Goal: Find specific page/section: Find specific page/section

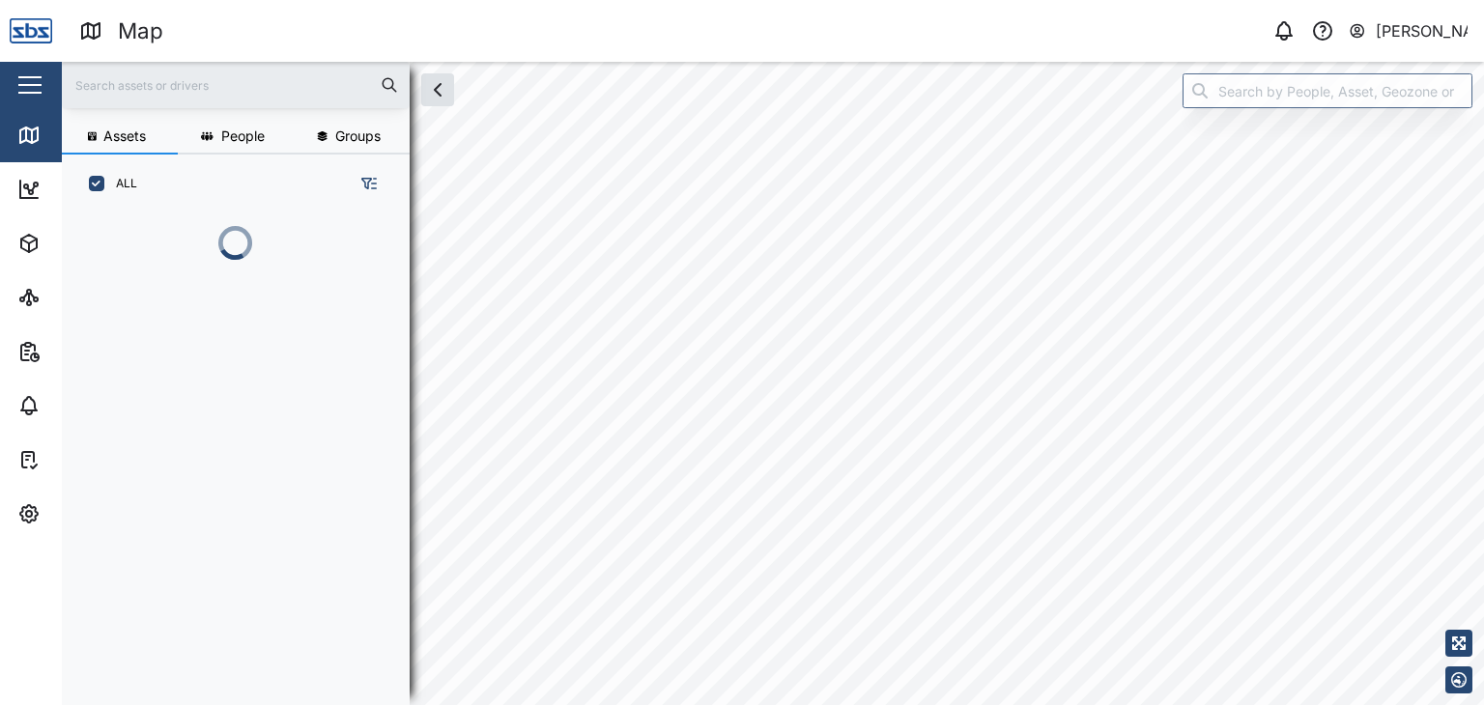
scroll to position [468, 301]
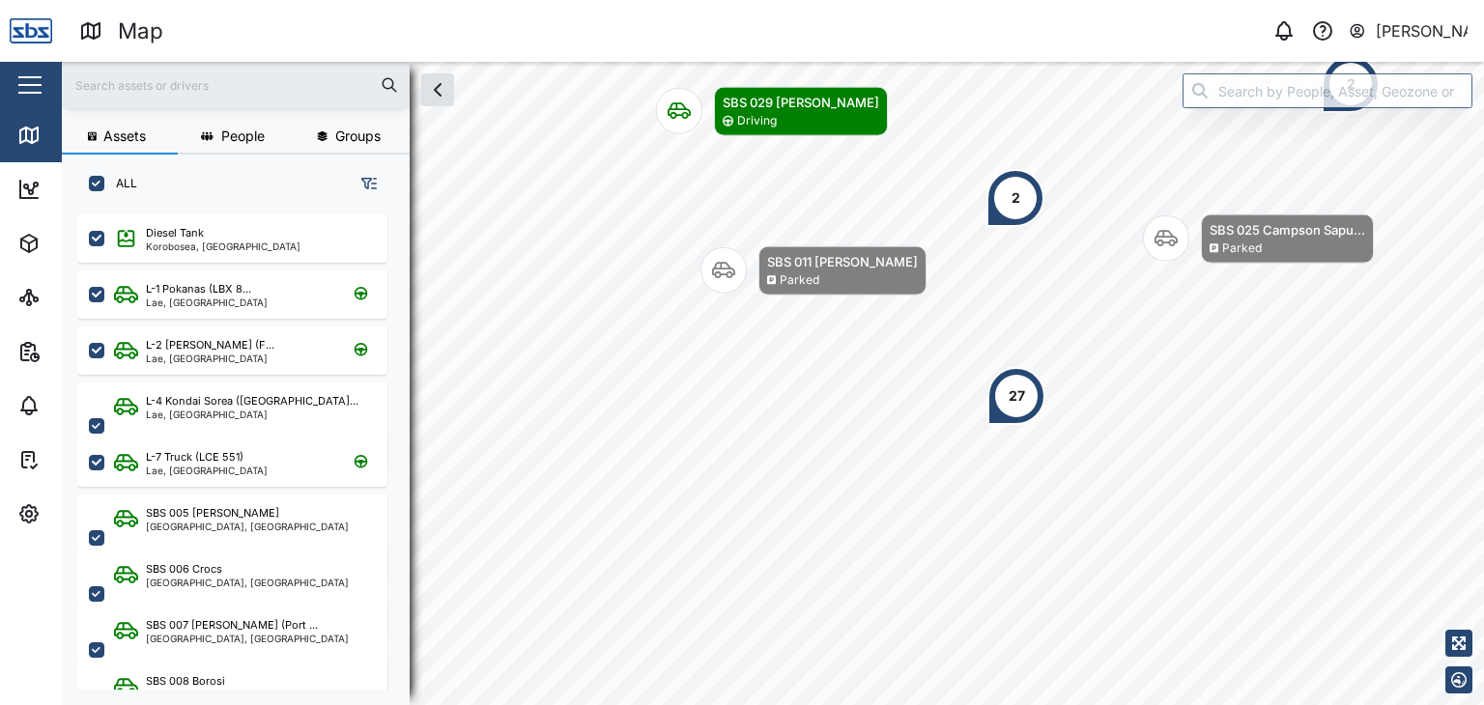
click at [204, 82] on input "text" at bounding box center [235, 85] width 325 height 29
type input "30"
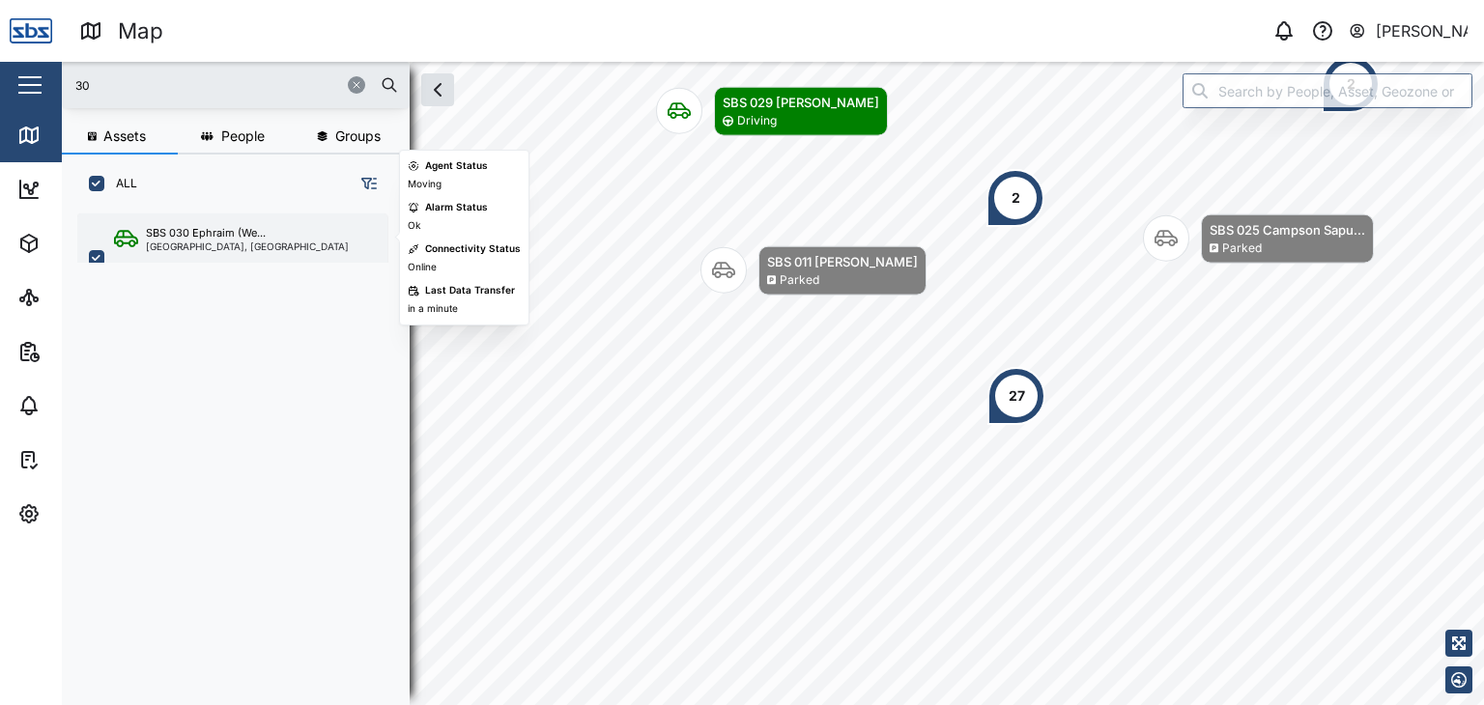
click at [205, 244] on div "[GEOGRAPHIC_DATA], [GEOGRAPHIC_DATA]" at bounding box center [247, 247] width 203 height 10
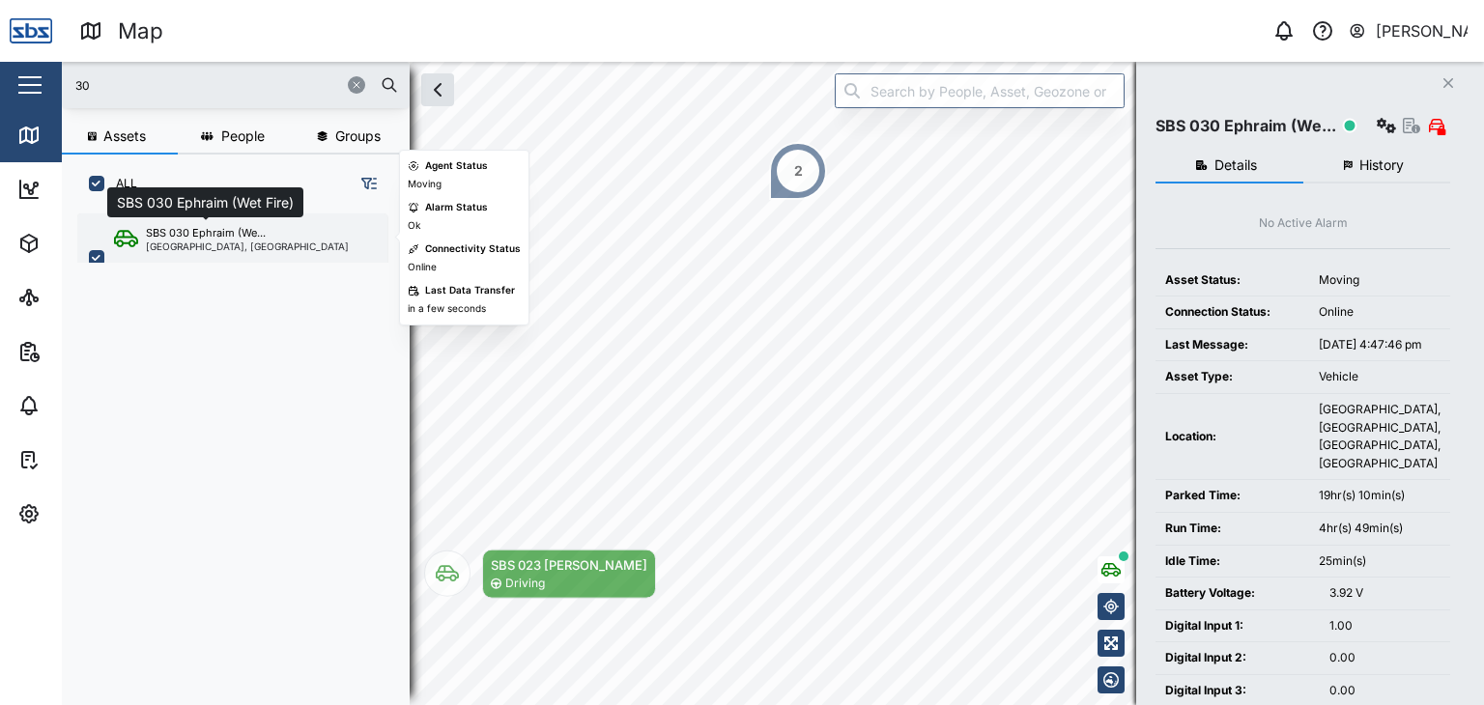
click at [202, 235] on div "SBS 030 Ephraim (We..." at bounding box center [206, 233] width 120 height 16
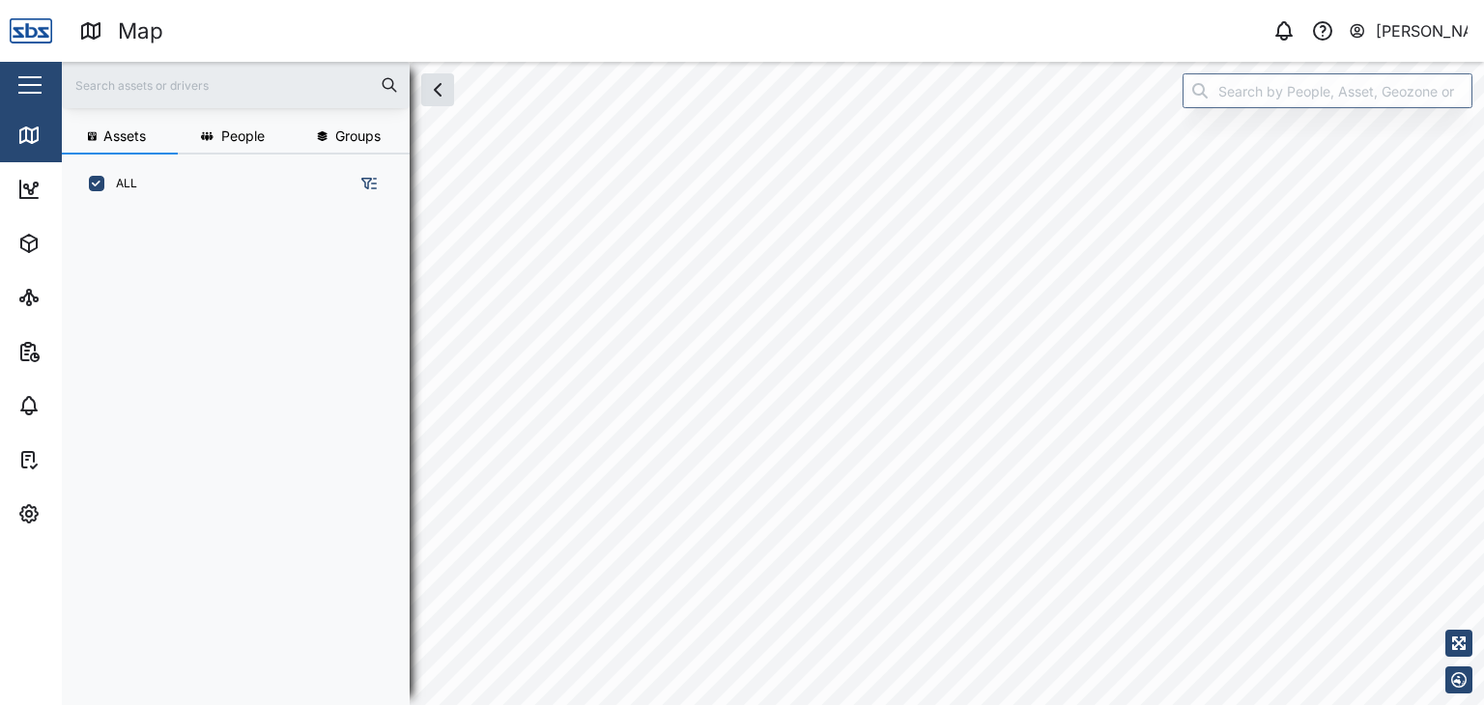
scroll to position [468, 301]
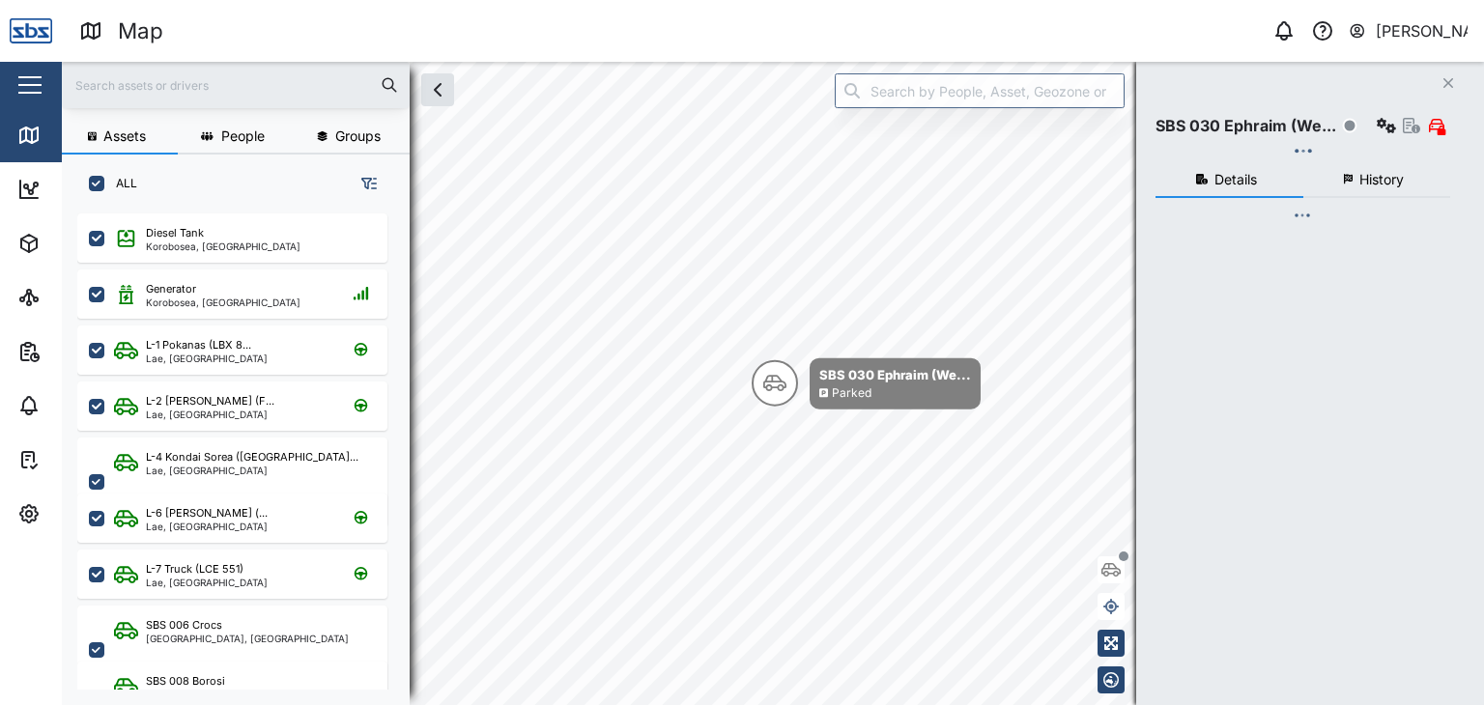
checkbox input "true"
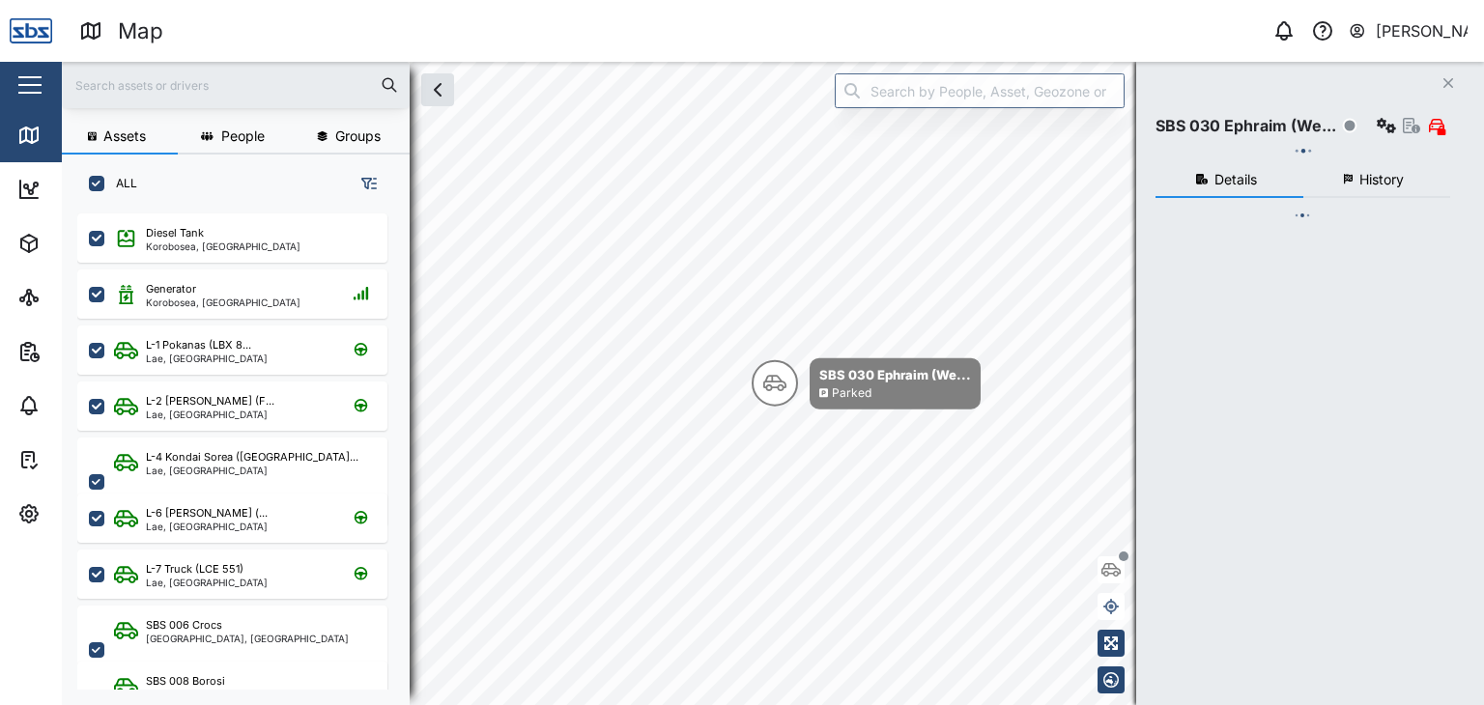
checkbox input "true"
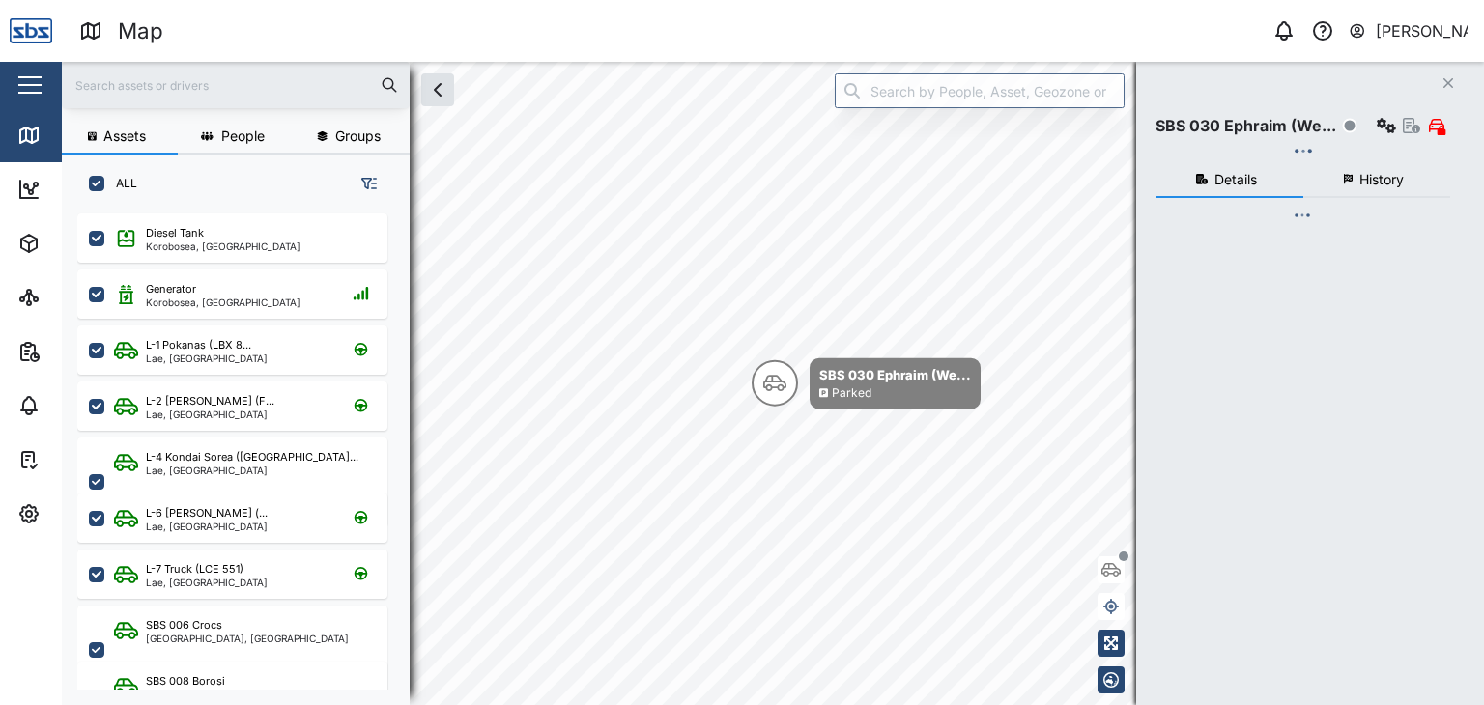
checkbox input "true"
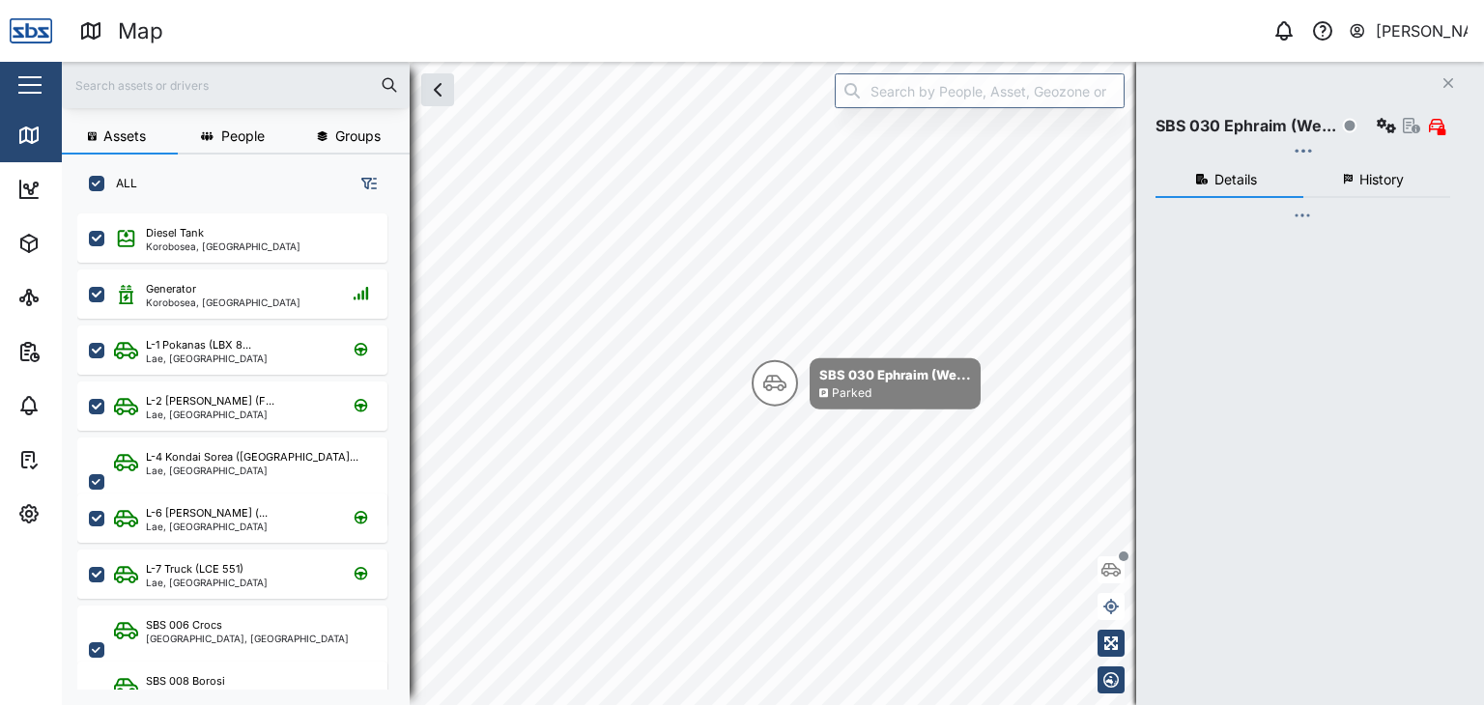
checkbox input "true"
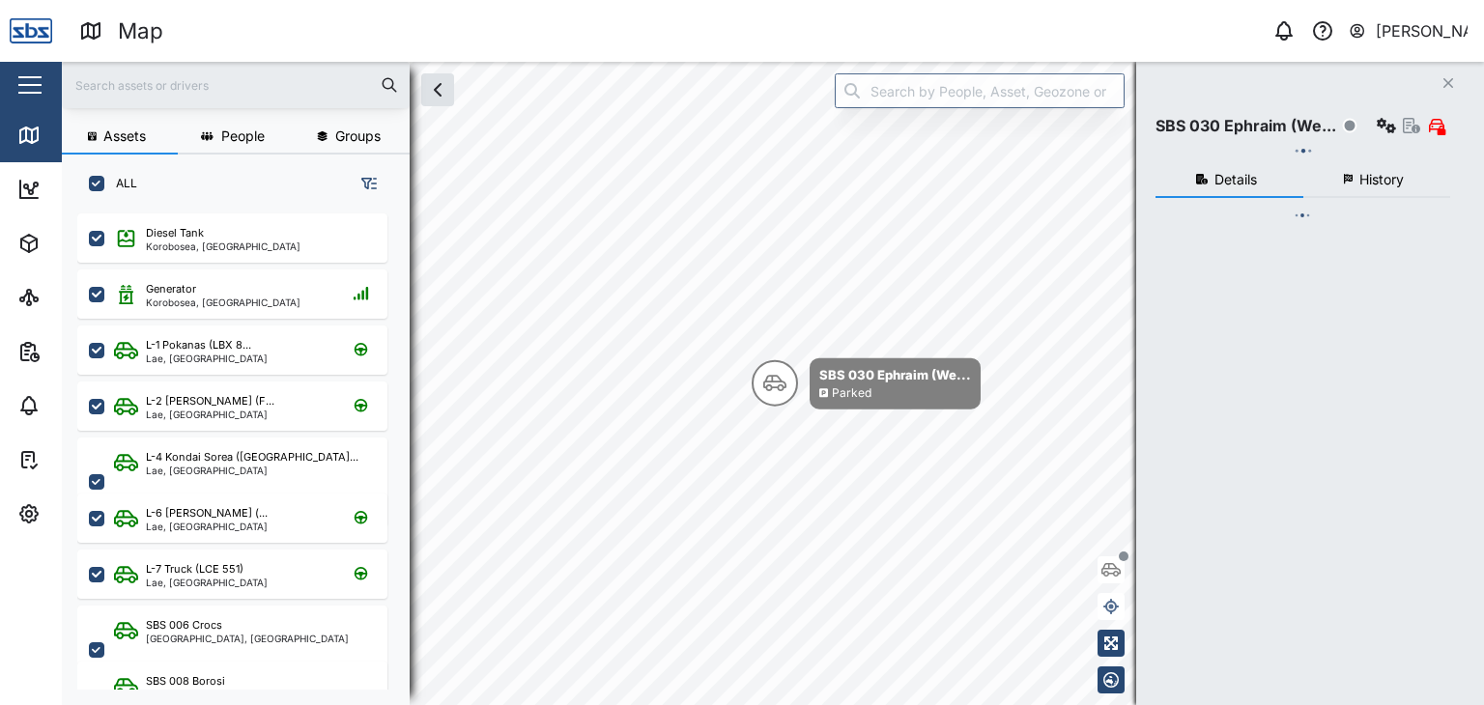
checkbox input "true"
